Goal: Find specific page/section: Find specific page/section

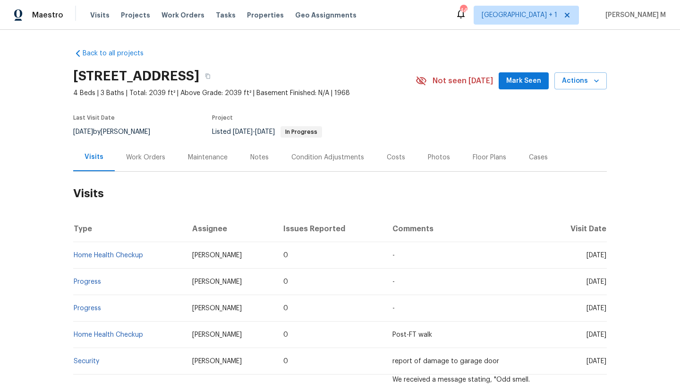
click at [138, 151] on div "Work Orders" at bounding box center [146, 157] width 62 height 28
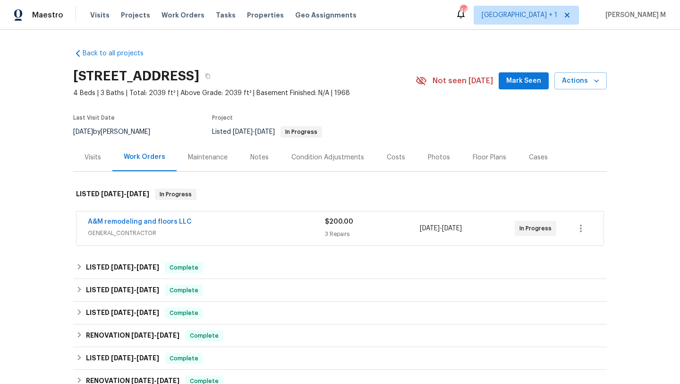
click at [205, 236] on span "GENERAL_CONTRACTOR" at bounding box center [206, 232] width 237 height 9
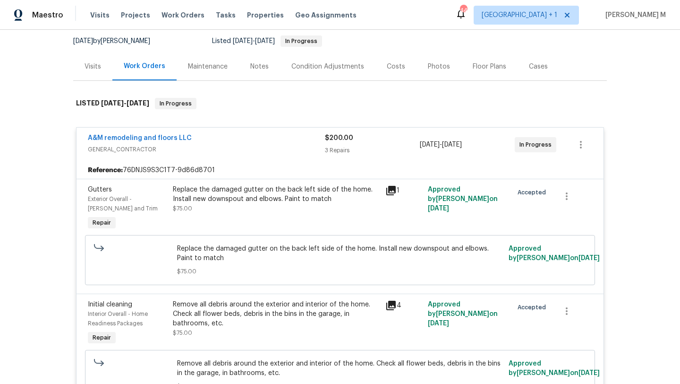
scroll to position [89, 0]
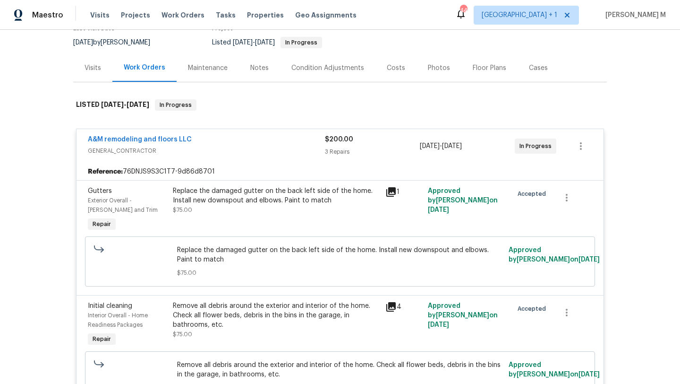
click at [258, 153] on span "GENERAL_CONTRACTOR" at bounding box center [206, 150] width 237 height 9
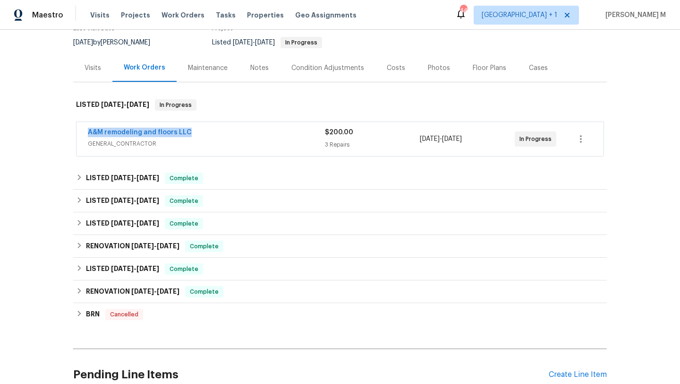
drag, startPoint x: 78, startPoint y: 134, endPoint x: 210, endPoint y: 134, distance: 132.3
click at [210, 134] on div "A&M remodeling and floors LLC GENERAL_CONTRACTOR $200.00 3 Repairs [DATE] - [DA…" at bounding box center [340, 139] width 527 height 34
copy link "A&M remodeling and floors LLC"
copy span "In Progress"
drag, startPoint x: 511, startPoint y: 137, endPoint x: 547, endPoint y: 140, distance: 36.1
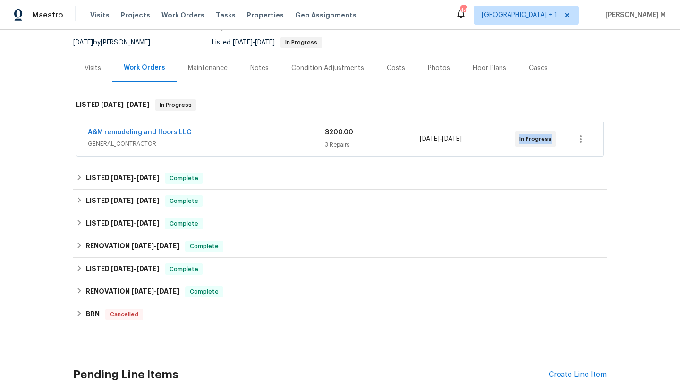
click at [547, 140] on div "In Progress" at bounding box center [536, 138] width 42 height 15
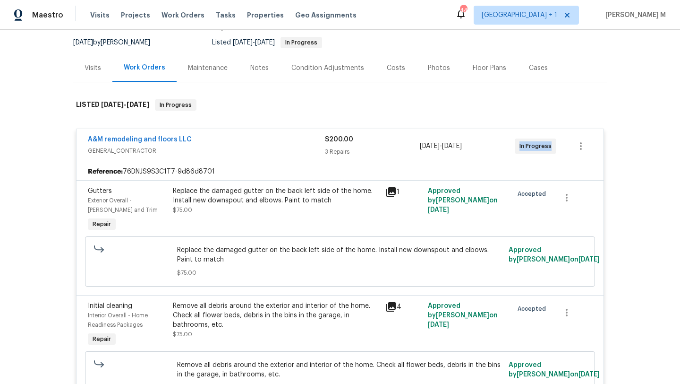
copy span "[DATE] - [DATE]"
drag, startPoint x: 417, startPoint y: 147, endPoint x: 484, endPoint y: 151, distance: 66.7
click at [484, 151] on div "[DATE] - [DATE]" at bounding box center [467, 146] width 95 height 23
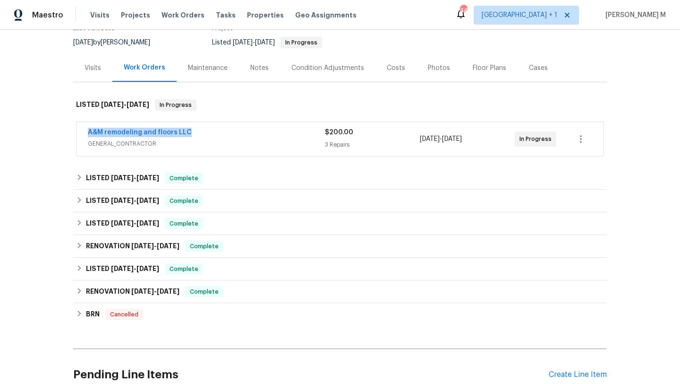
copy link "A&M remodeling and floors LLC"
drag, startPoint x: 82, startPoint y: 131, endPoint x: 191, endPoint y: 131, distance: 109.1
click at [191, 131] on div "A&M remodeling and floors LLC GENERAL_CONTRACTOR $200.00 3 Repairs [DATE] - [DA…" at bounding box center [340, 139] width 527 height 34
copy span "[DATE] - [DATE]"
drag, startPoint x: 416, startPoint y: 138, endPoint x: 487, endPoint y: 142, distance: 70.5
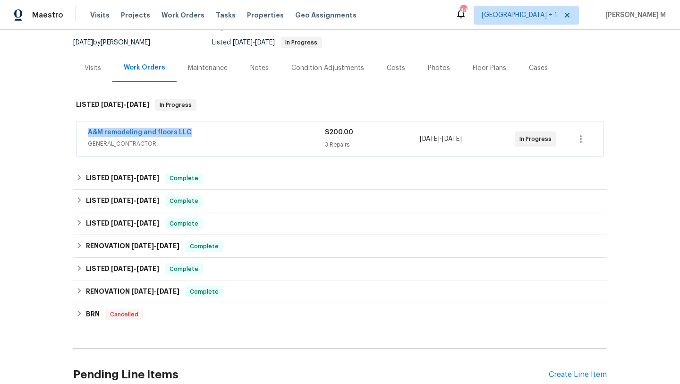
click at [487, 142] on div "[DATE] - [DATE]" at bounding box center [467, 139] width 95 height 23
